Goal: Task Accomplishment & Management: Manage account settings

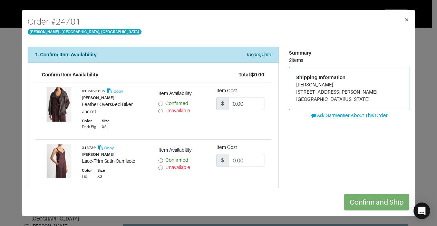
scroll to position [31, 0]
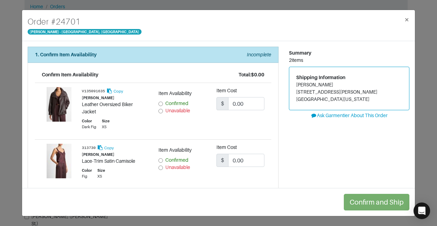
click at [158, 103] on input "Confirmed" at bounding box center [160, 103] width 4 height 4
radio input "true"
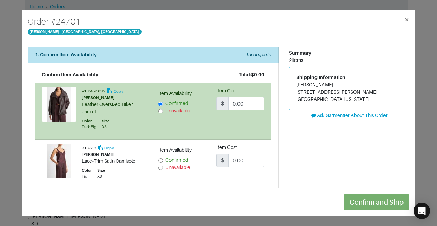
click at [158, 158] on input "Confirmed" at bounding box center [160, 160] width 4 height 4
radio input "true"
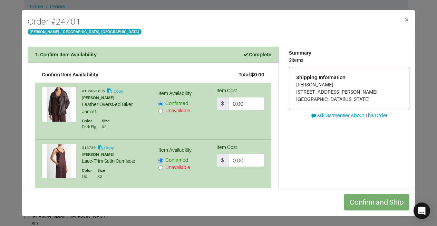
click at [271, 147] on li "Confirm Item Availability Total: $0.00 V135091635 Copy [PERSON_NAME] Leather Ov…" at bounding box center [153, 145] width 251 height 165
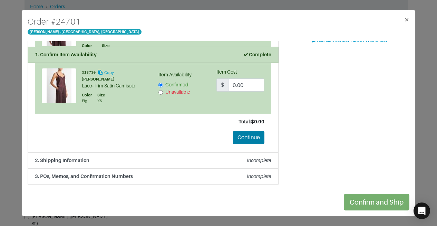
click at [241, 141] on button "Continue" at bounding box center [248, 137] width 31 height 13
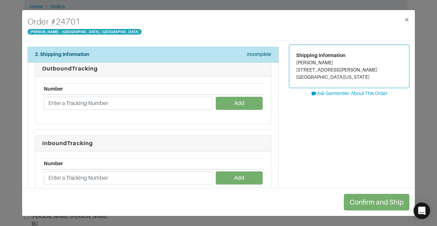
scroll to position [22, 0]
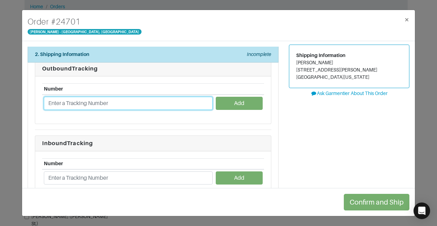
click at [148, 102] on input "text" at bounding box center [128, 103] width 169 height 13
type input "1ZJ22C660213003012"
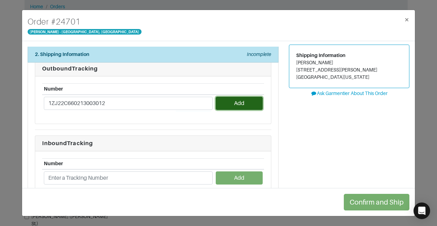
click at [231, 101] on button "Add" at bounding box center [239, 103] width 47 height 13
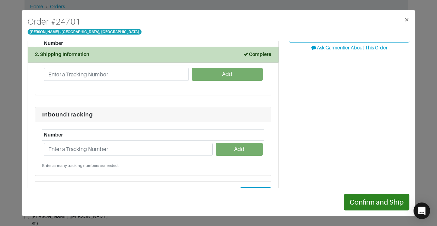
scroll to position [68, 0]
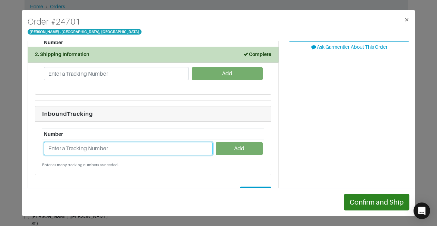
click at [162, 145] on input "text" at bounding box center [128, 148] width 169 height 13
paste input "1ZJ22C668718387628"
type input "1ZJ22C668718387628"
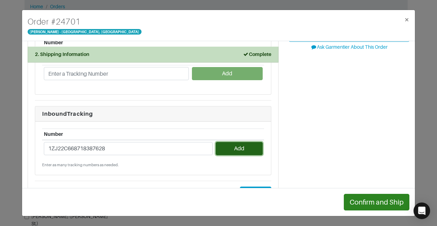
click at [235, 148] on button "Add" at bounding box center [239, 148] width 47 height 13
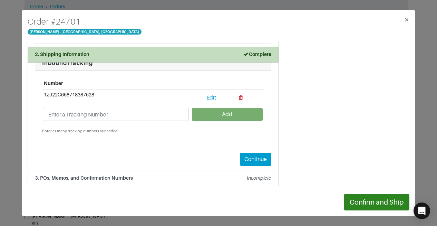
scroll to position [119, 0]
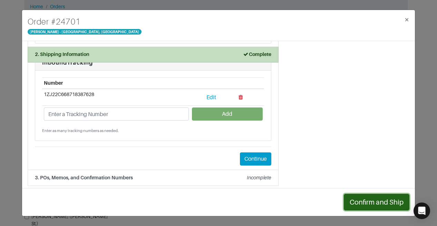
click at [360, 200] on button "Confirm and Ship" at bounding box center [377, 202] width 66 height 17
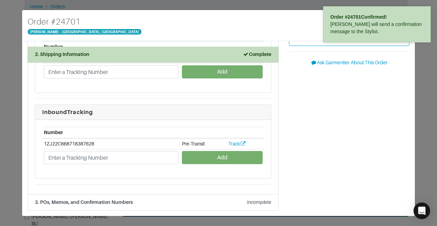
scroll to position [61, 0]
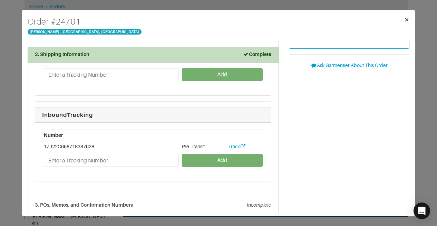
click at [411, 18] on button "×" at bounding box center [407, 19] width 16 height 19
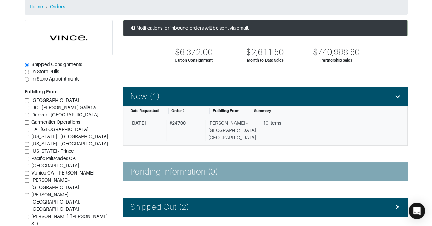
click at [298, 130] on div "10 Items" at bounding box center [327, 130] width 136 height 22
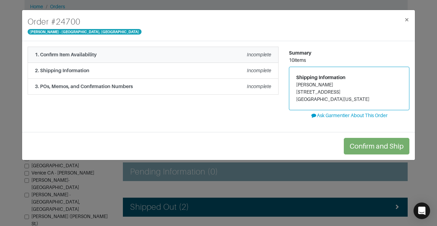
click at [235, 58] on div "1. Confirm Item Availability Incomplete" at bounding box center [153, 54] width 236 height 7
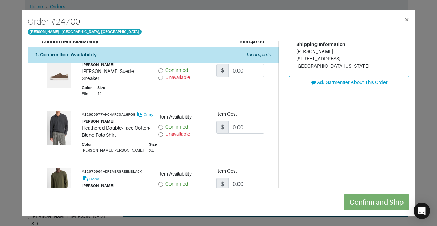
scroll to position [15, 0]
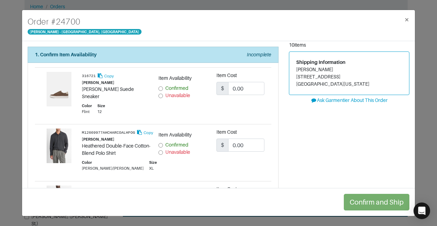
click at [175, 87] on span "Confirmed" at bounding box center [176, 88] width 23 height 6
click at [163, 87] on input "Confirmed" at bounding box center [160, 88] width 4 height 4
radio input "true"
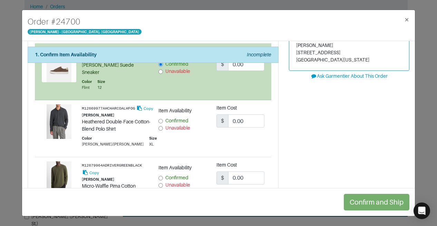
scroll to position [73, 0]
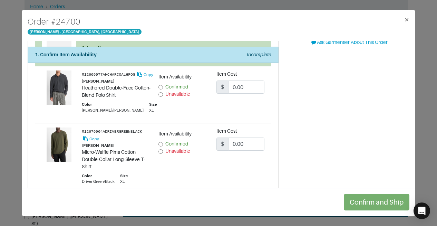
click at [185, 84] on span "Confirmed" at bounding box center [176, 87] width 23 height 6
click at [163, 85] on input "Confirmed" at bounding box center [160, 87] width 4 height 4
radio input "true"
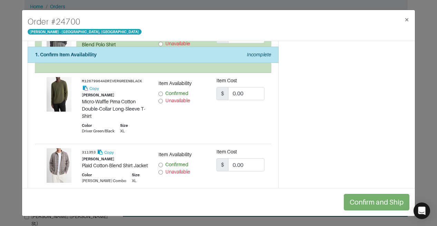
scroll to position [122, 0]
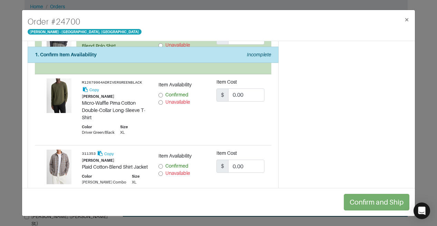
click at [174, 106] on label "Unavailable" at bounding box center [177, 101] width 25 height 7
click at [163, 105] on input "Unavailable" at bounding box center [160, 102] width 4 height 4
radio input "true"
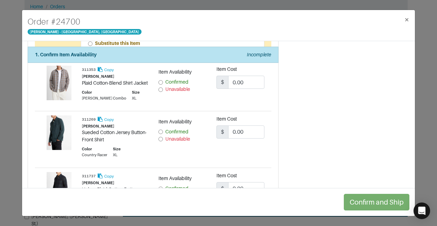
scroll to position [251, 0]
click at [171, 84] on span "Confirmed" at bounding box center [176, 82] width 23 height 6
click at [163, 84] on input "Confirmed" at bounding box center [160, 82] width 4 height 4
radio input "true"
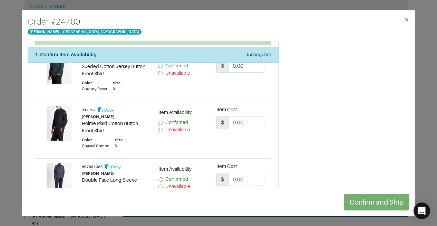
scroll to position [315, 0]
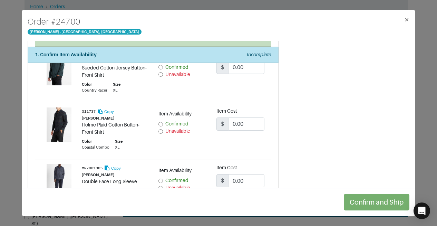
click at [178, 70] on span "Confirmed" at bounding box center [176, 67] width 23 height 6
click at [163, 69] on input "Confirmed" at bounding box center [160, 67] width 4 height 4
radio input "true"
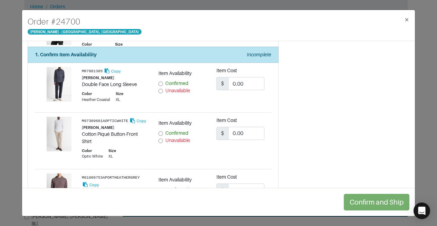
scroll to position [421, 0]
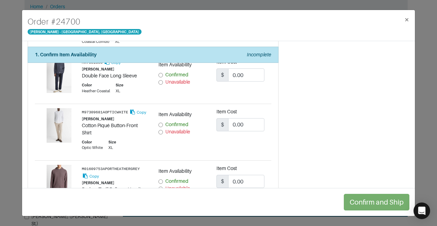
click at [184, 85] on span "Unavailable" at bounding box center [177, 82] width 25 height 6
click at [163, 85] on input "Unavailable" at bounding box center [160, 82] width 4 height 4
radio input "true"
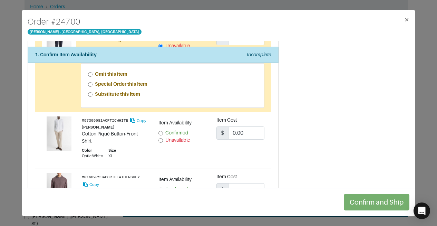
scroll to position [474, 0]
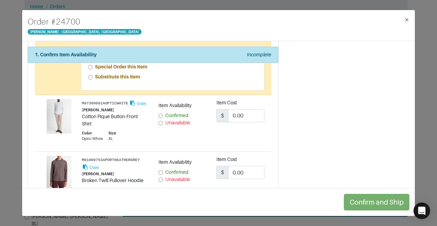
click at [179, 118] on span "Confirmed" at bounding box center [176, 115] width 23 height 6
click at [163, 118] on input "Confirmed" at bounding box center [160, 116] width 4 height 4
radio input "true"
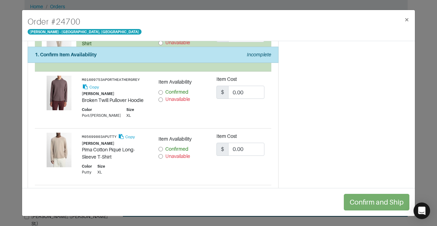
scroll to position [562, 0]
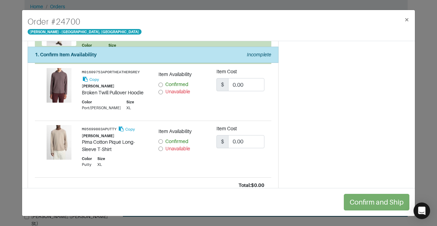
click at [165, 94] on span "Unavailable" at bounding box center [177, 92] width 25 height 6
click at [163, 94] on input "Unavailable" at bounding box center [160, 92] width 4 height 4
radio input "true"
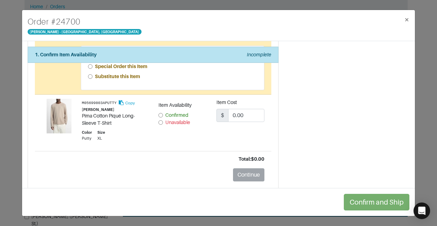
scroll to position [636, 0]
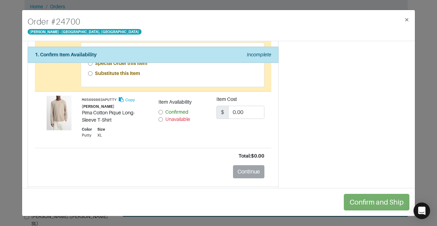
click at [168, 116] on label "Confirmed" at bounding box center [176, 111] width 23 height 7
click at [163, 114] on input "Confirmed" at bounding box center [160, 112] width 4 height 4
radio input "true"
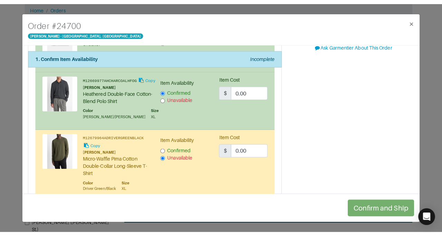
scroll to position [0, 0]
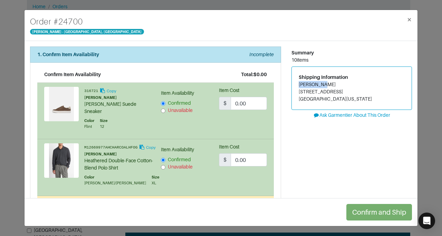
drag, startPoint x: 295, startPoint y: 85, endPoint x: 321, endPoint y: 85, distance: 25.9
click at [321, 85] on address "[PERSON_NAME] [STREET_ADDRESS][US_STATE]" at bounding box center [351, 92] width 106 height 22
copy address "[PERSON_NAME]"
drag, startPoint x: 295, startPoint y: 91, endPoint x: 330, endPoint y: 89, distance: 34.9
click at [330, 89] on address "[PERSON_NAME] [STREET_ADDRESS][US_STATE]" at bounding box center [351, 92] width 106 height 22
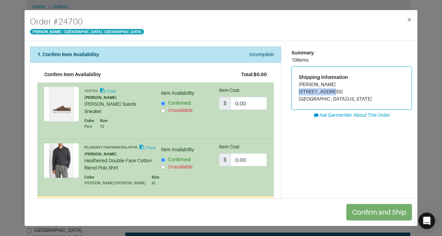
copy address "[STREET_ADDRESS]"
drag, startPoint x: 326, startPoint y: 99, endPoint x: 291, endPoint y: 96, distance: 36.1
click at [292, 96] on div "Shipping Information [PERSON_NAME] [STREET_ADDRESS][US_STATE]" at bounding box center [352, 88] width 120 height 43
copy address "MT PLEASANT"
drag, startPoint x: 363, startPoint y: 100, endPoint x: 379, endPoint y: 99, distance: 15.5
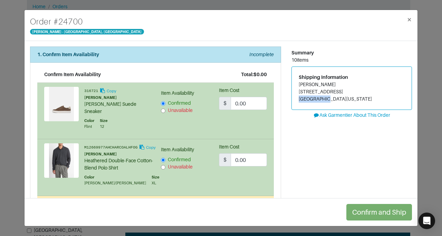
click at [379, 99] on address "[PERSON_NAME] [STREET_ADDRESS][US_STATE]" at bounding box center [351, 92] width 106 height 22
copy address "29464"
